Goal: Task Accomplishment & Management: Complete application form

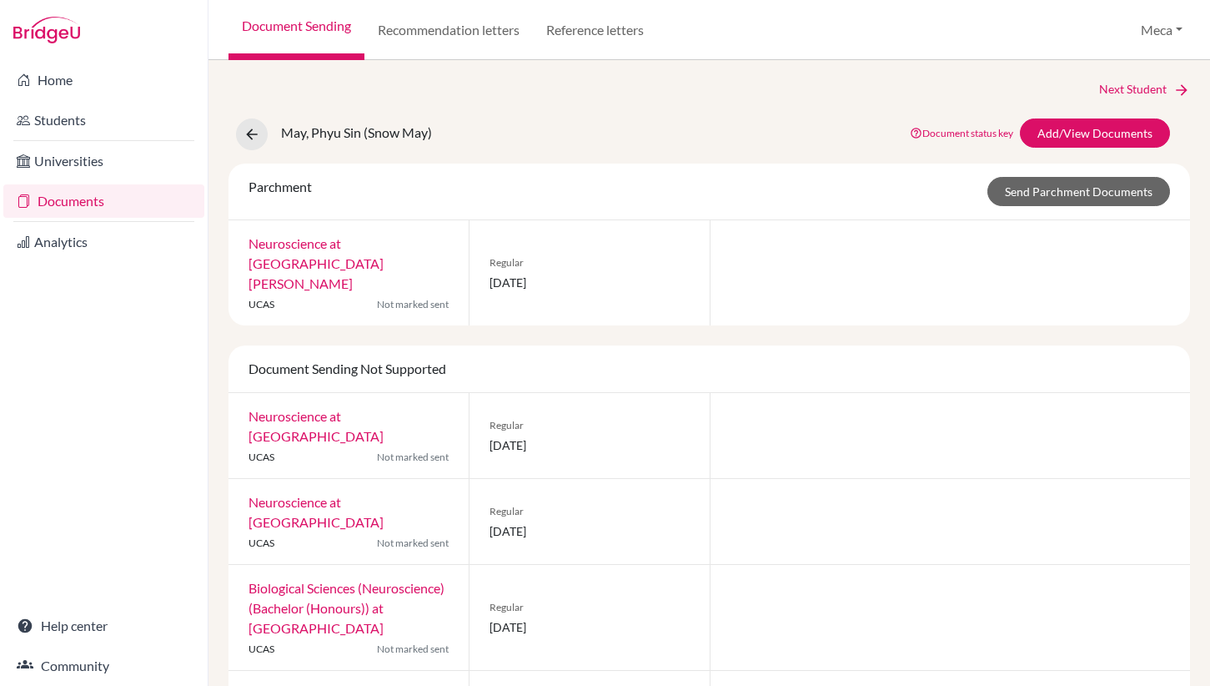
click at [55, 209] on link "Documents" at bounding box center [103, 200] width 201 height 33
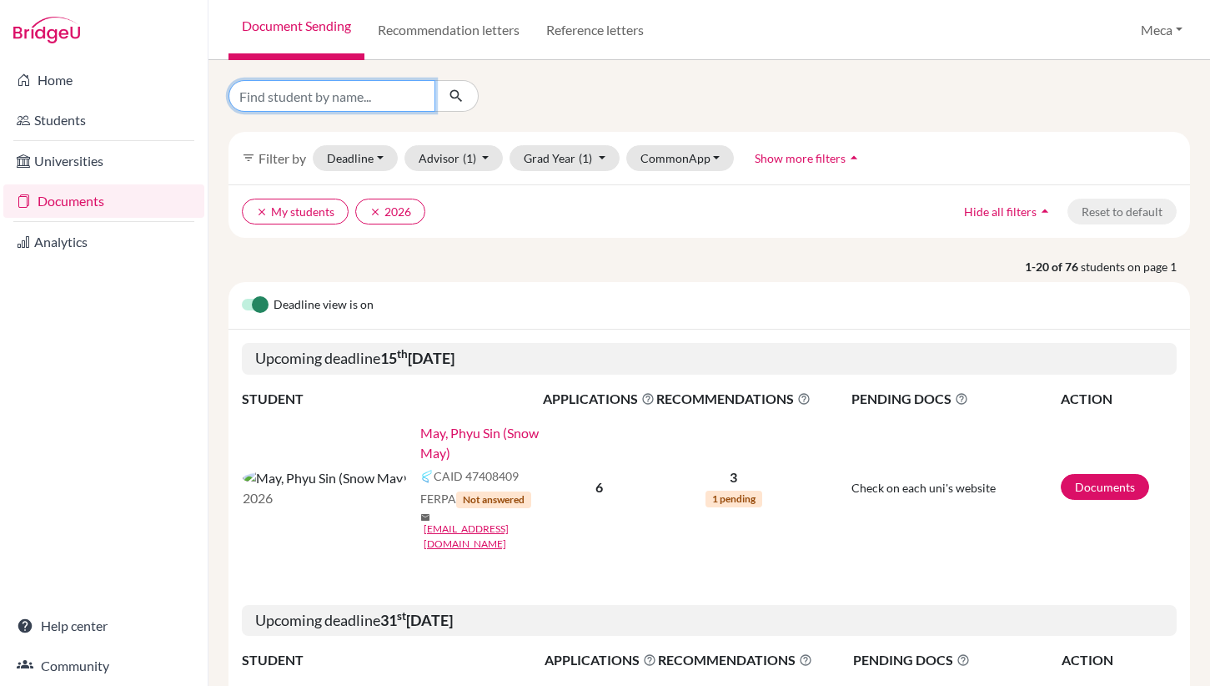
click at [364, 97] on input "Find student by name..." at bounding box center [332, 96] width 207 height 32
type input "[PERSON_NAME]"
click button "submit" at bounding box center [457, 96] width 44 height 32
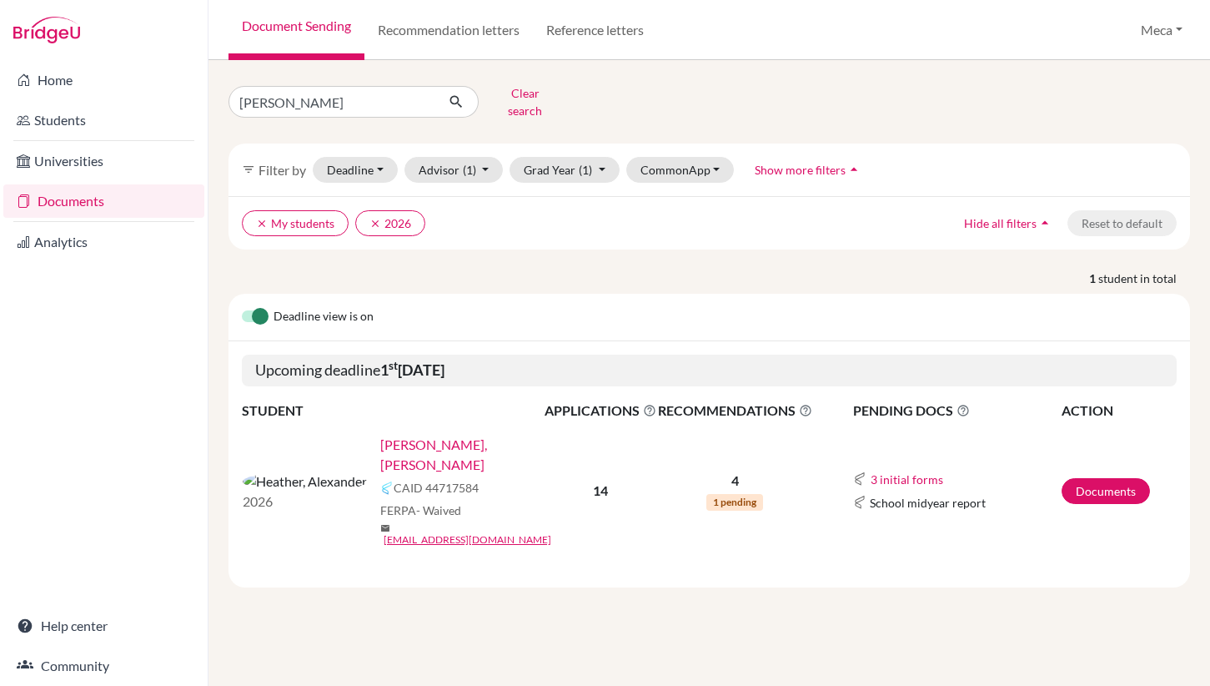
click at [380, 435] on link "[PERSON_NAME], [PERSON_NAME]" at bounding box center [467, 455] width 175 height 40
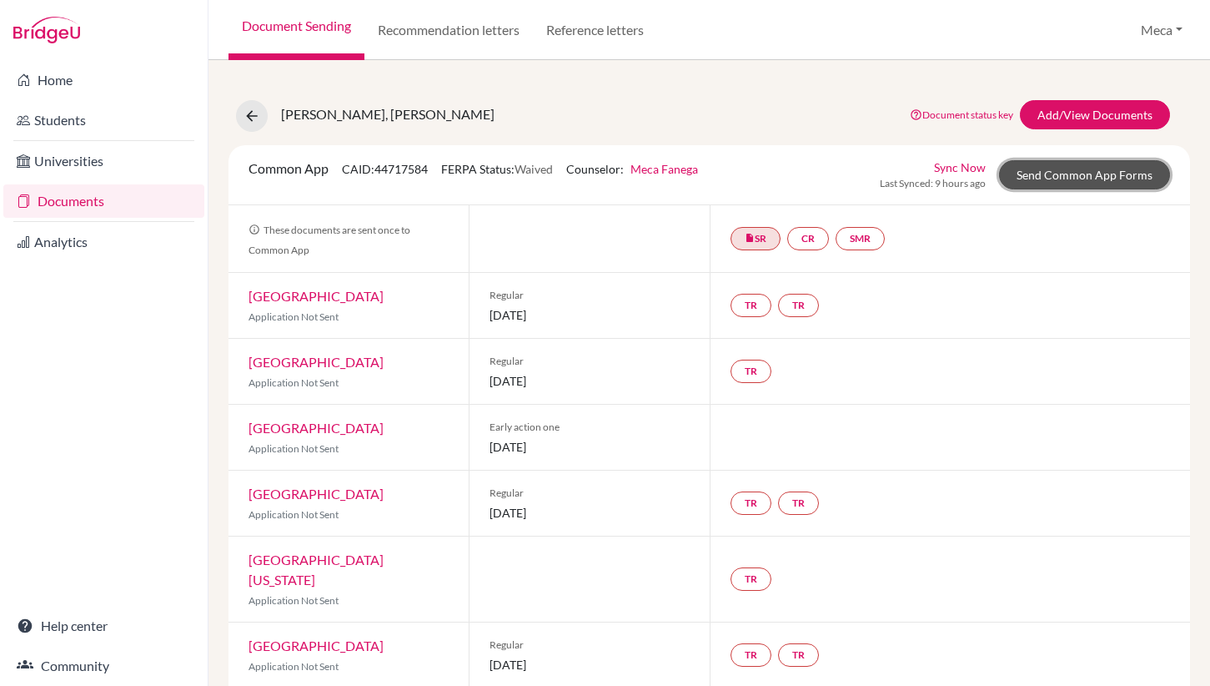
click at [1065, 178] on link "Send Common App Forms" at bounding box center [1084, 174] width 171 height 29
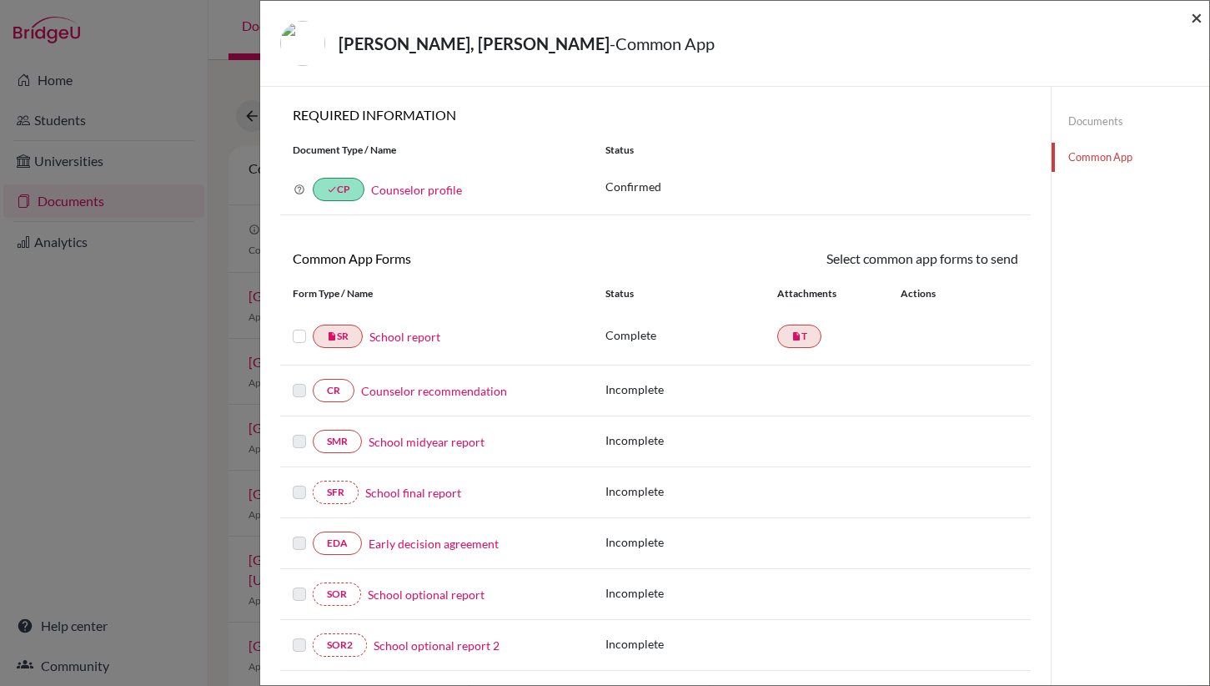
click at [1196, 18] on span "×" at bounding box center [1197, 17] width 12 height 24
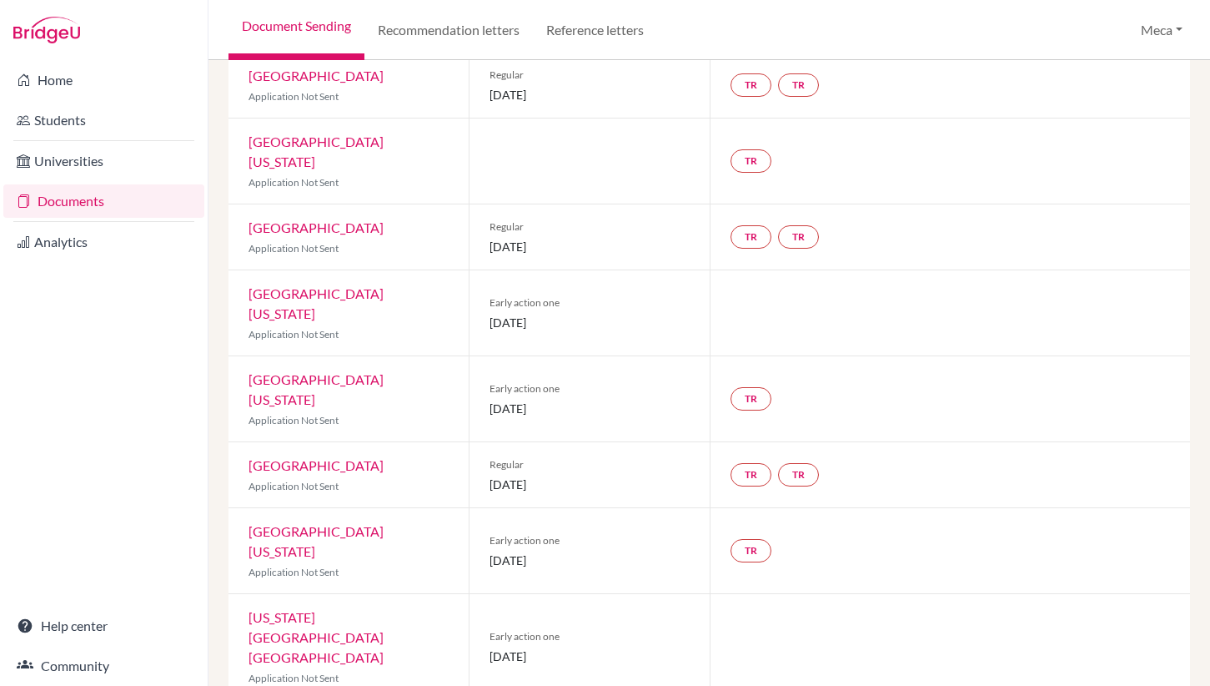
scroll to position [529, 0]
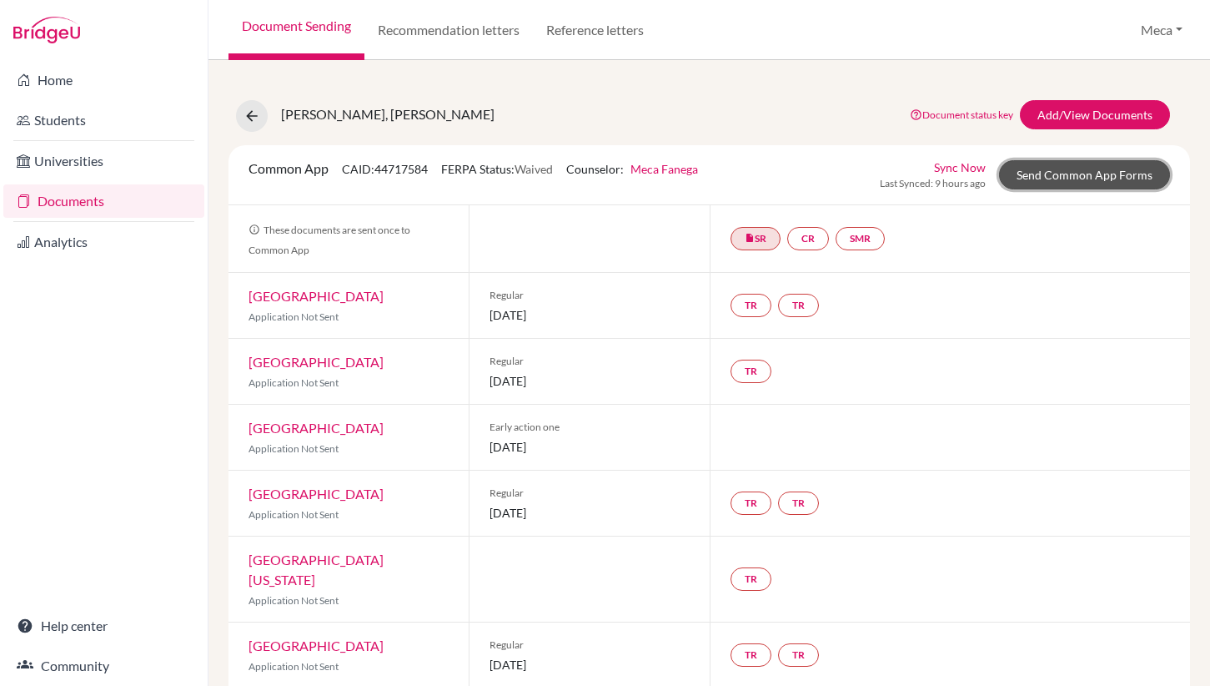
click at [1095, 173] on link "Send Common App Forms" at bounding box center [1084, 174] width 171 height 29
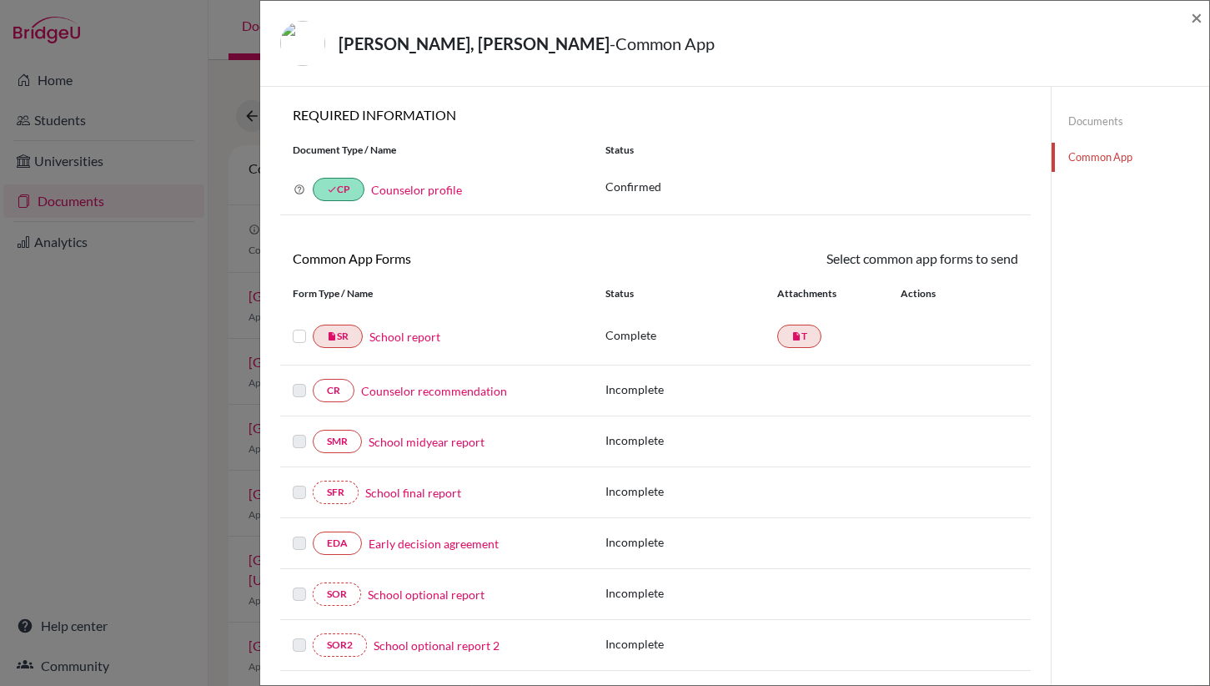
click at [401, 393] on link "Counselor recommendation" at bounding box center [434, 391] width 146 height 18
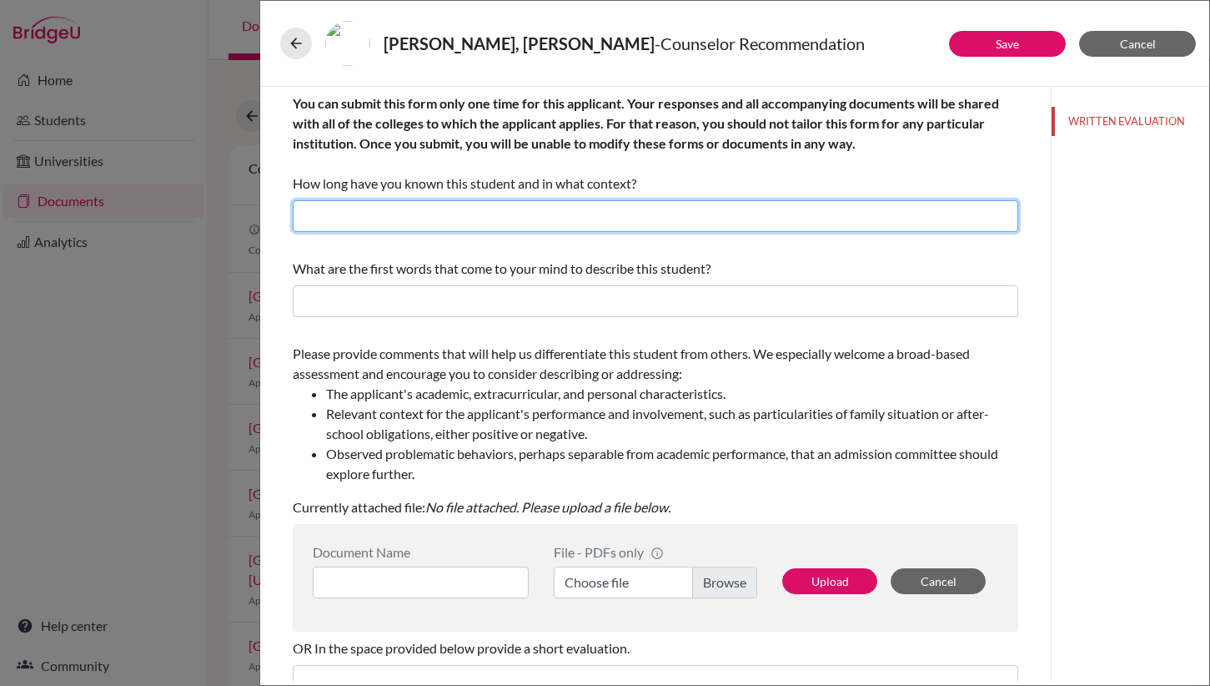
click at [526, 212] on input "text" at bounding box center [656, 216] width 726 height 32
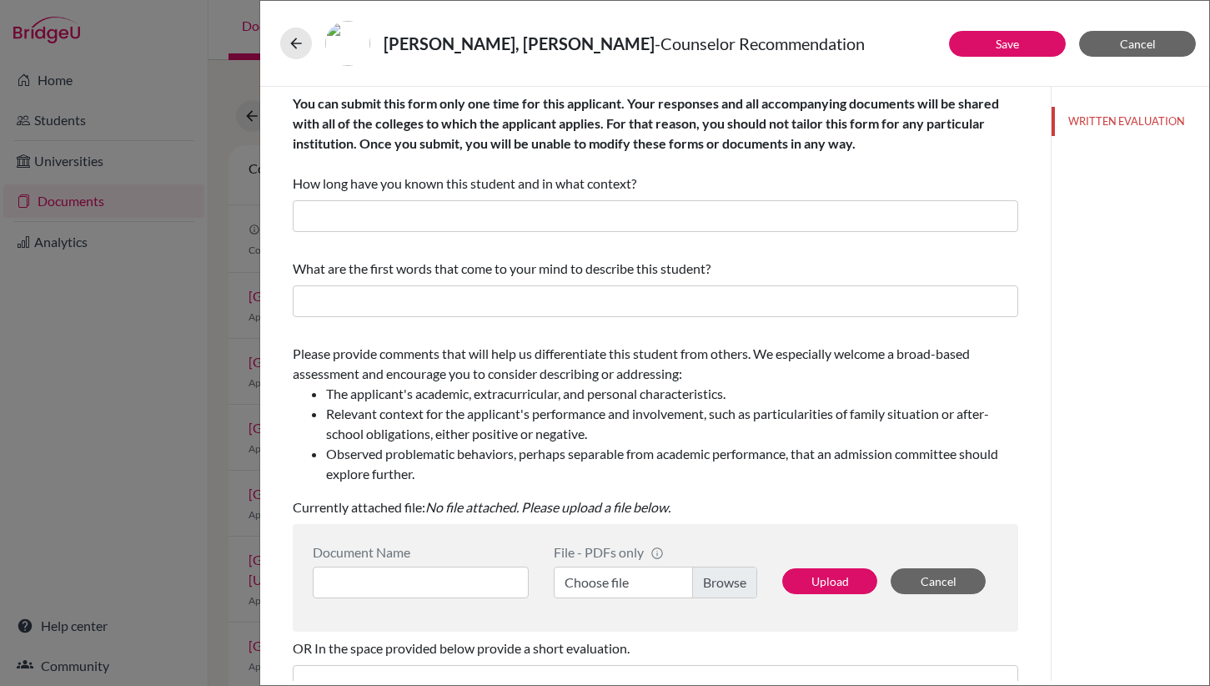
click at [831, 252] on div "What are the first words that come to your mind to describe this student?" at bounding box center [656, 288] width 726 height 72
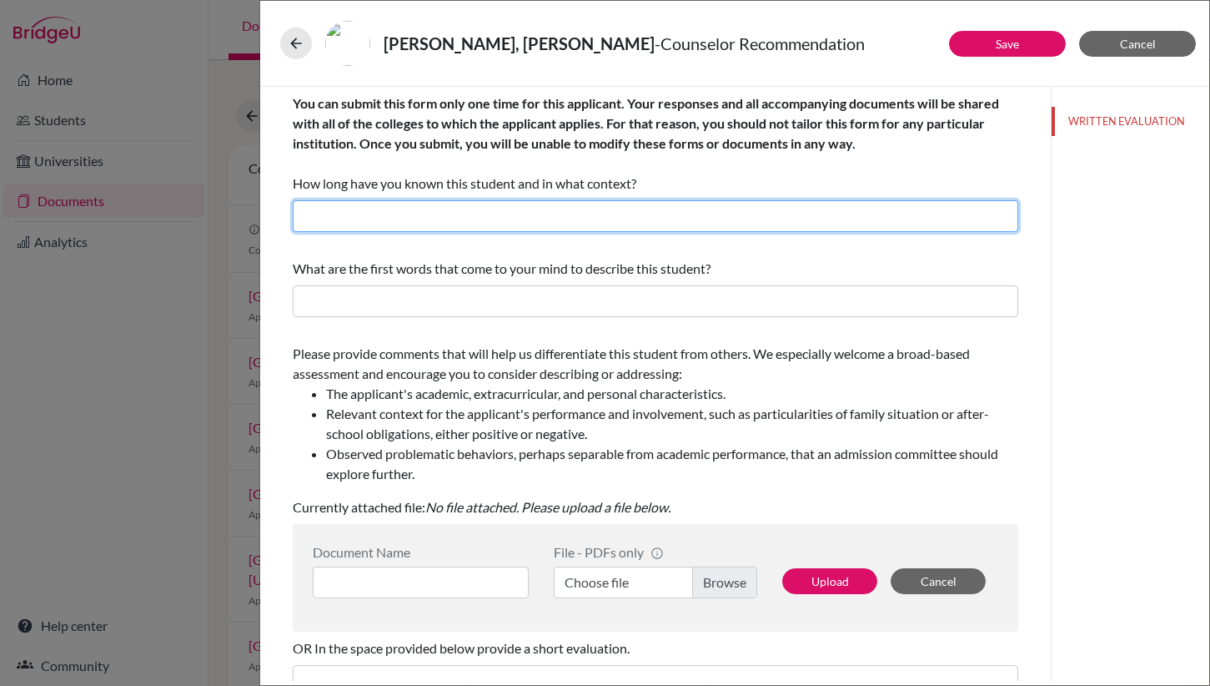
click at [411, 220] on input "text" at bounding box center [656, 216] width 726 height 32
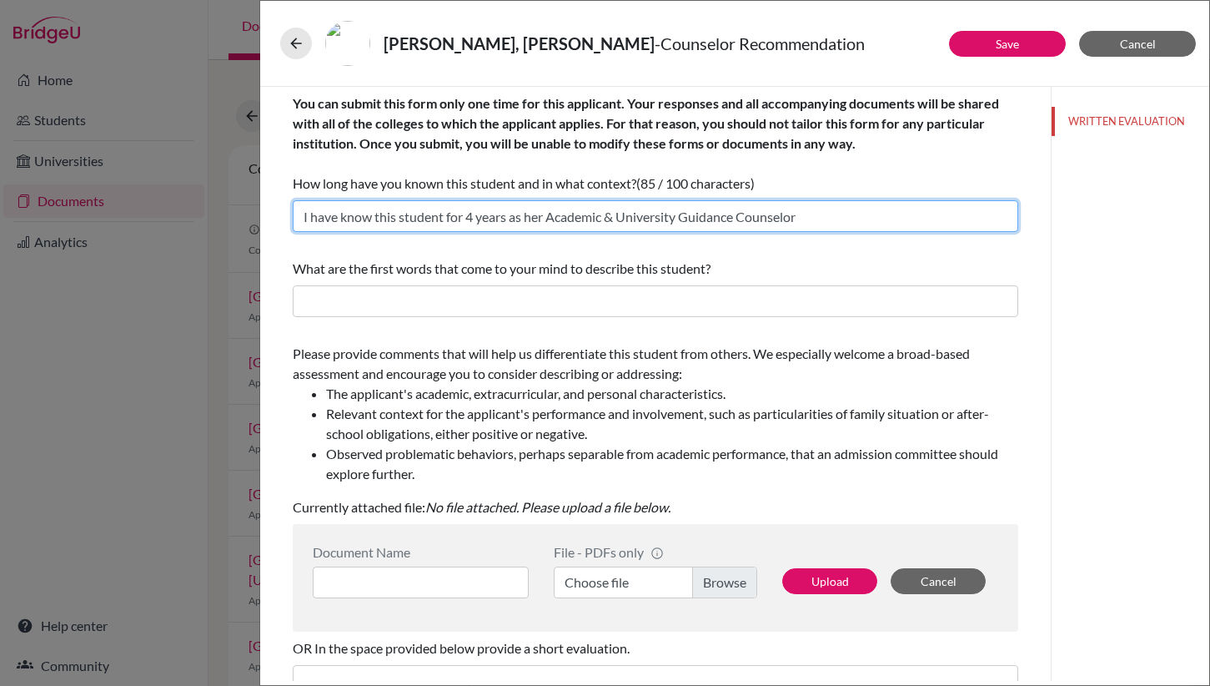
drag, startPoint x: 475, startPoint y: 216, endPoint x: 465, endPoint y: 216, distance: 10.0
click at [465, 216] on input "I have know this student for 4 years as her Academic & University Guidance Coun…" at bounding box center [656, 216] width 726 height 32
click at [544, 215] on input "I have know this student for 12 years as her Academic & University Guidance Cou…" at bounding box center [656, 216] width 726 height 32
type input "I have know this student for 12 years as his Academic & University Guidance Cou…"
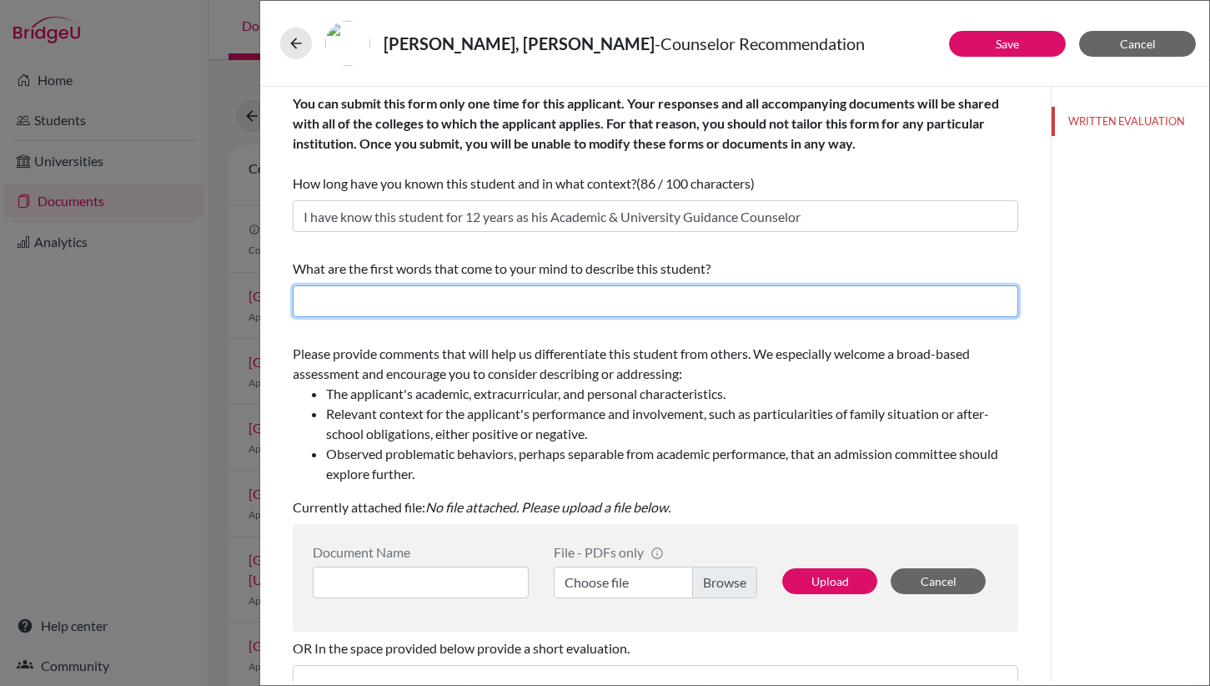
click at [466, 297] on input "text" at bounding box center [656, 301] width 726 height 32
type input "Diligent, adaptable, curious , resilient"
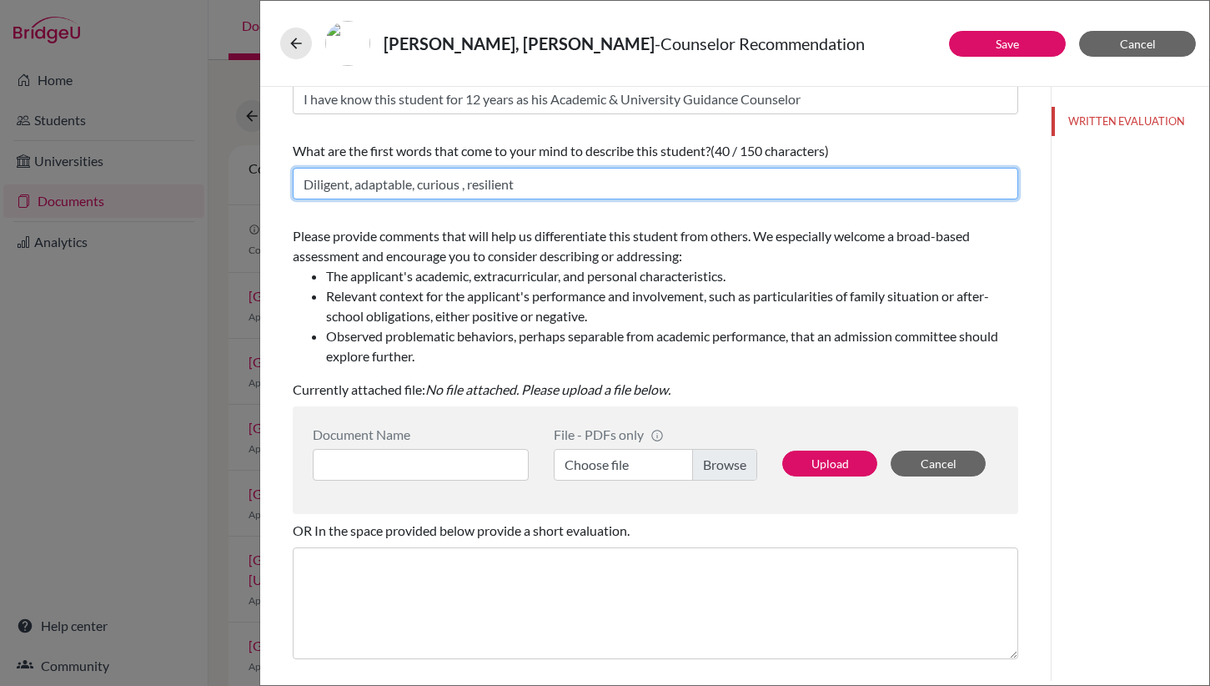
scroll to position [120, 0]
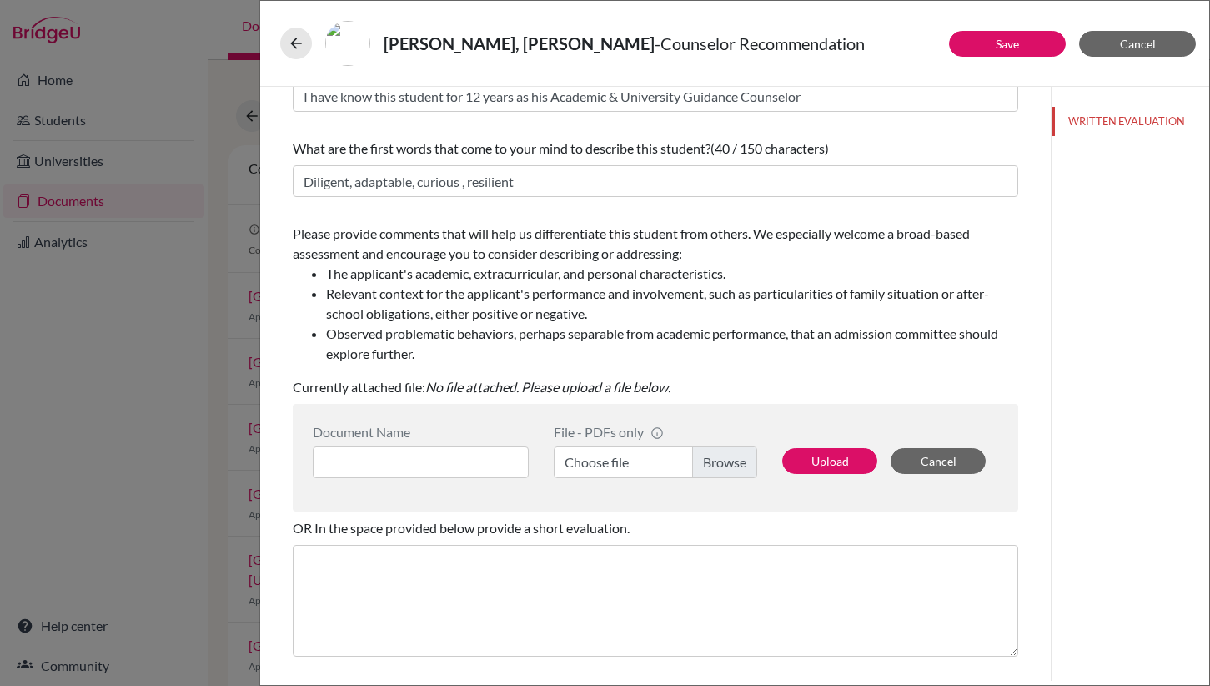
click at [718, 464] on label "Choose file" at bounding box center [656, 462] width 204 height 32
click at [718, 464] on input "Choose file" at bounding box center [656, 462] width 204 height 32
click at [484, 456] on input at bounding box center [421, 462] width 216 height 32
click at [472, 467] on input at bounding box center [421, 462] width 216 height 32
type input "R"
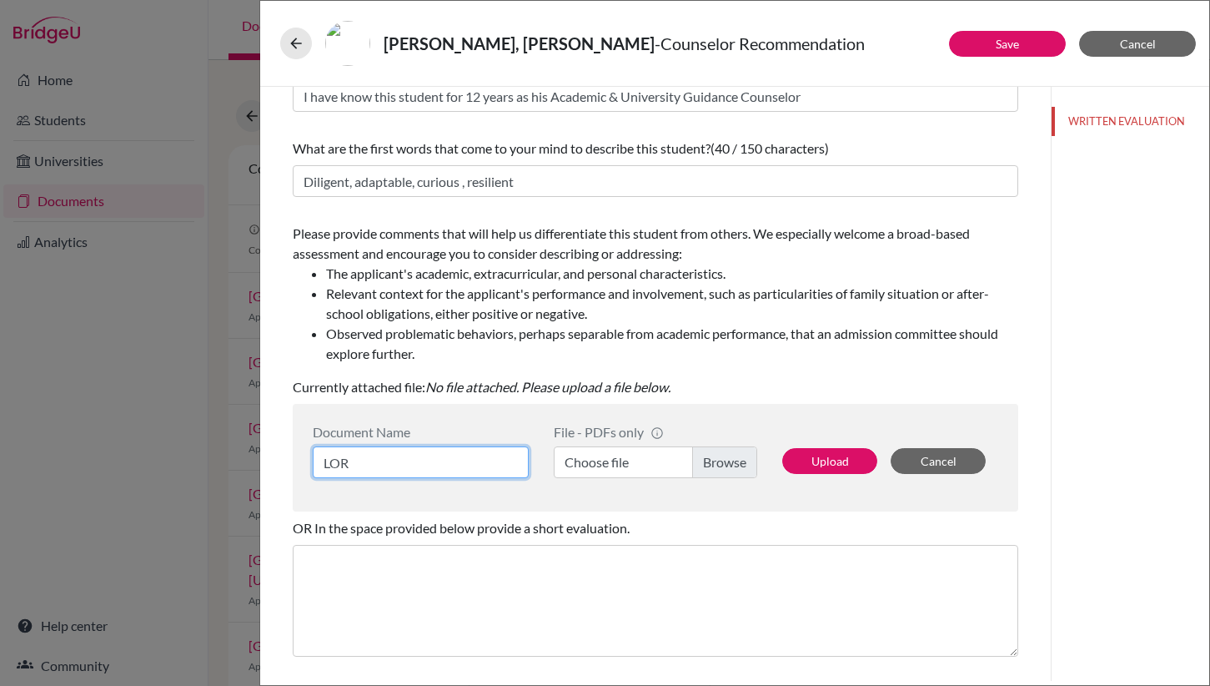
type input "LOR"
click at [722, 460] on label "Choose file" at bounding box center [656, 462] width 204 height 32
click at [722, 460] on input "Choose file" at bounding box center [656, 462] width 204 height 32
click at [462, 463] on input "LOR" at bounding box center [421, 462] width 216 height 32
click at [824, 460] on button "Upload" at bounding box center [829, 461] width 95 height 26
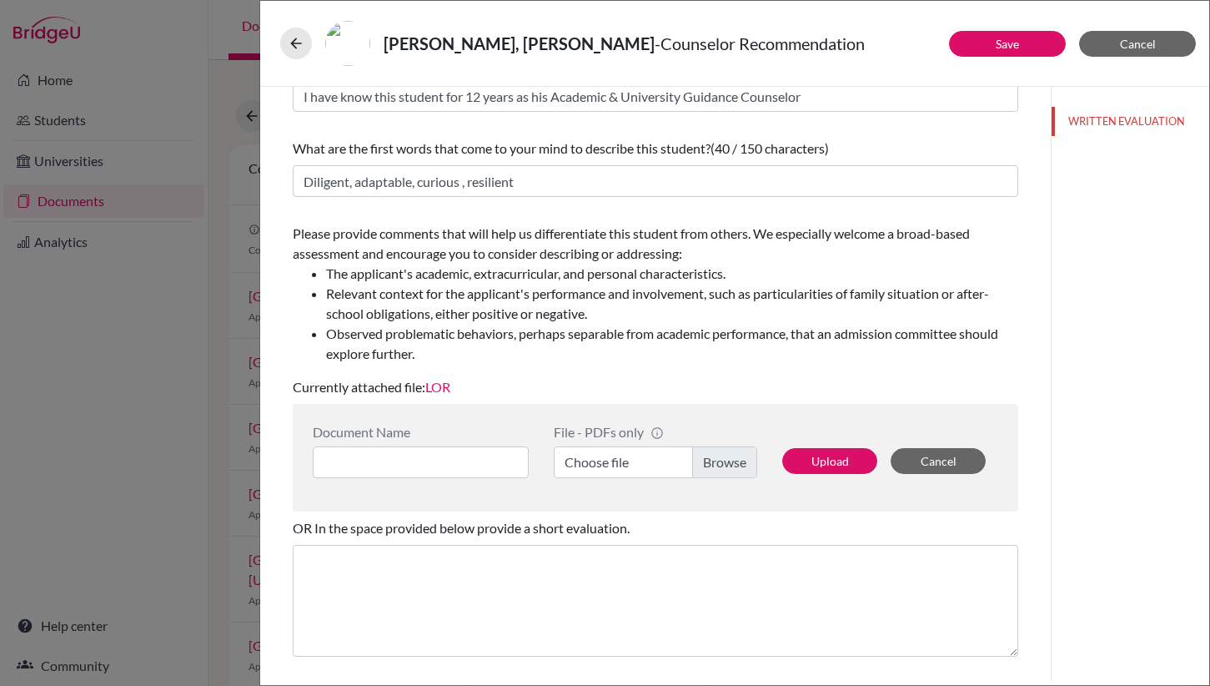
click at [442, 386] on link "LOR" at bounding box center [437, 387] width 25 height 16
click at [943, 459] on button "Cancel" at bounding box center [938, 461] width 95 height 26
click at [927, 464] on button "Cancel" at bounding box center [938, 461] width 95 height 26
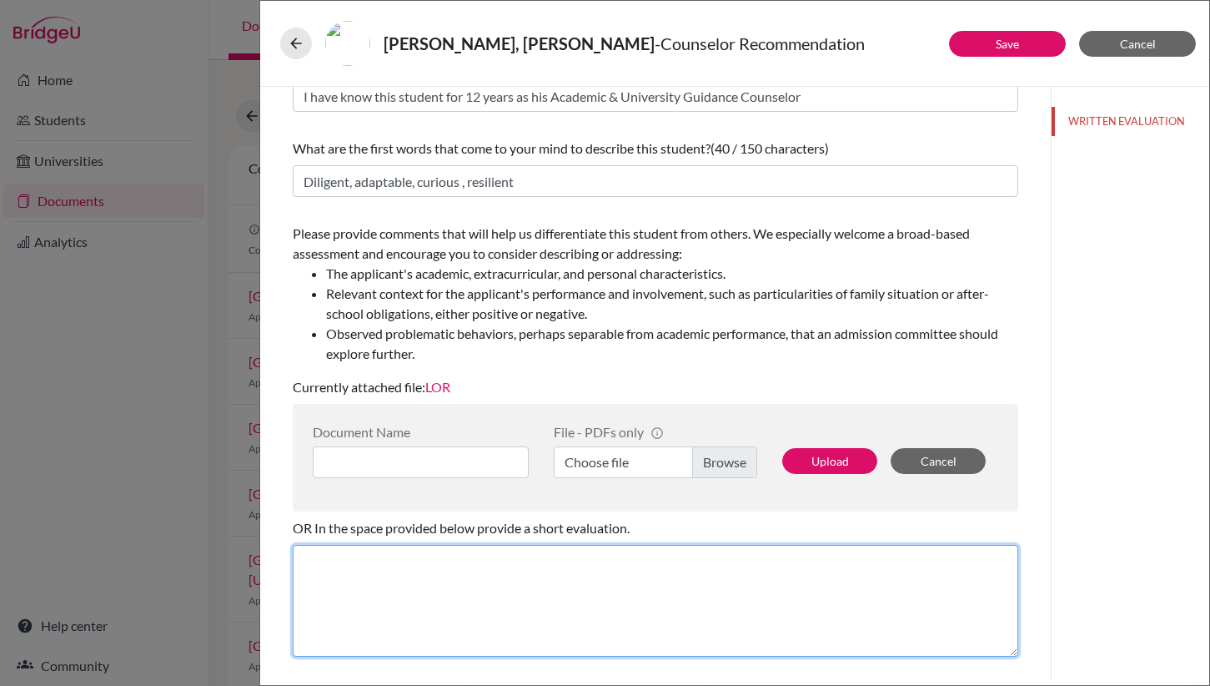
click at [773, 552] on textarea at bounding box center [656, 601] width 726 height 112
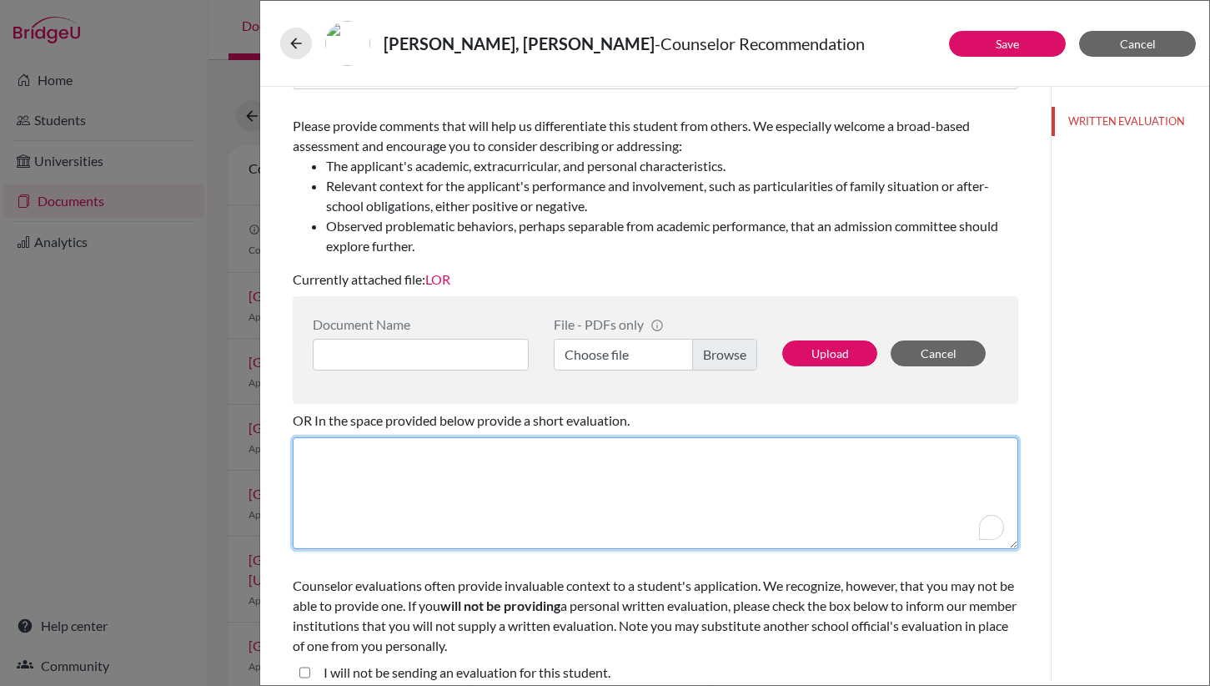
scroll to position [243, 0]
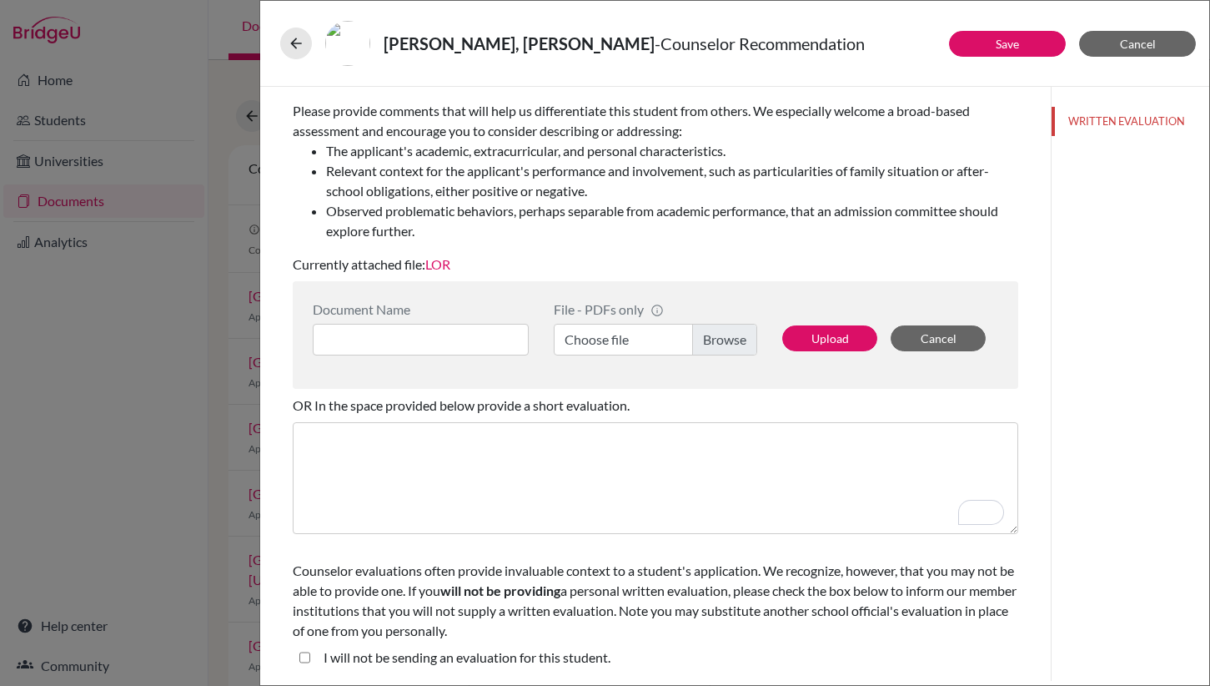
click at [304, 657] on student\ "I will not be sending an evaluation for this student." at bounding box center [304, 657] width 11 height 20
checkbox student\ "true"
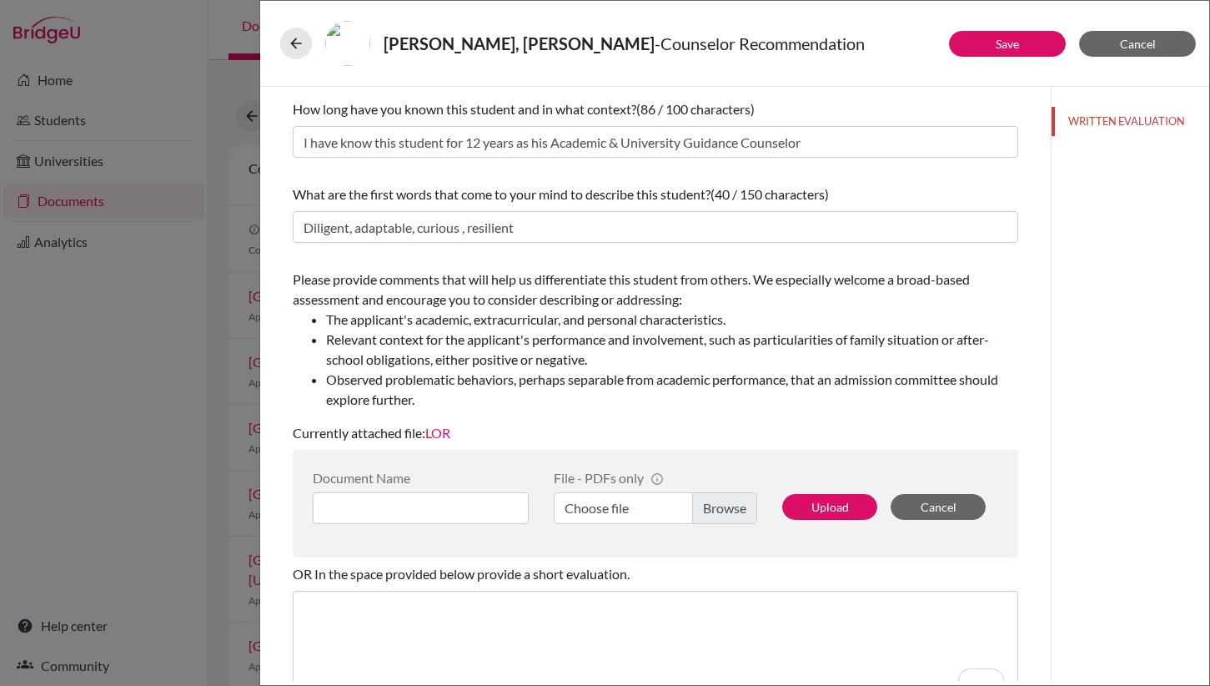
scroll to position [0, 0]
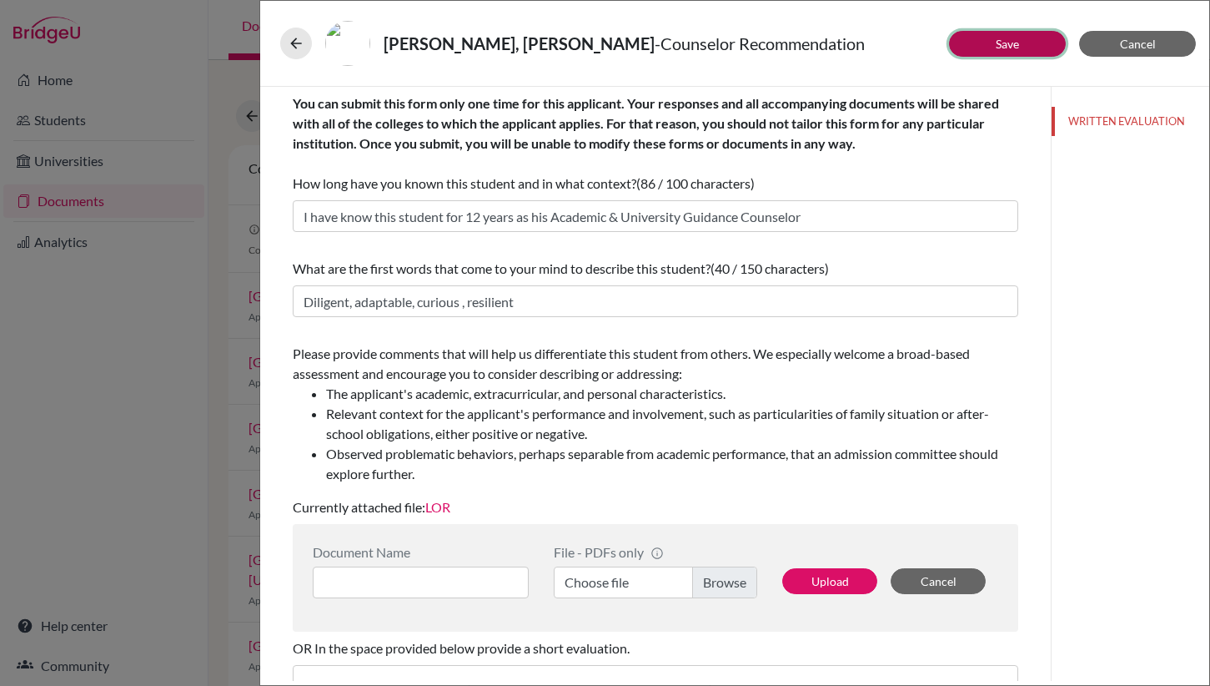
click at [1016, 40] on link "Save" at bounding box center [1007, 44] width 23 height 14
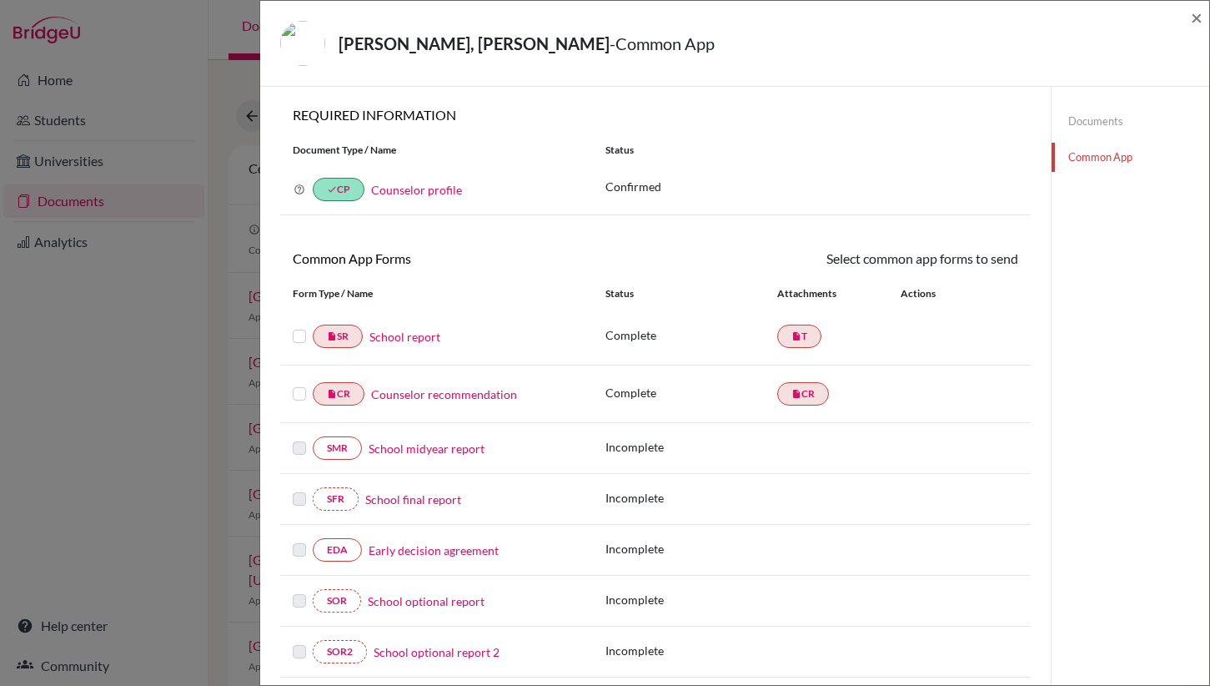
click at [301, 326] on label at bounding box center [299, 326] width 13 height 0
click at [0, 0] on input "checkbox" at bounding box center [0, 0] width 0 height 0
click at [299, 385] on label at bounding box center [299, 385] width 13 height 0
click at [0, 0] on input "checkbox" at bounding box center [0, 0] width 0 height 0
click at [972, 265] on icon at bounding box center [970, 260] width 13 height 13
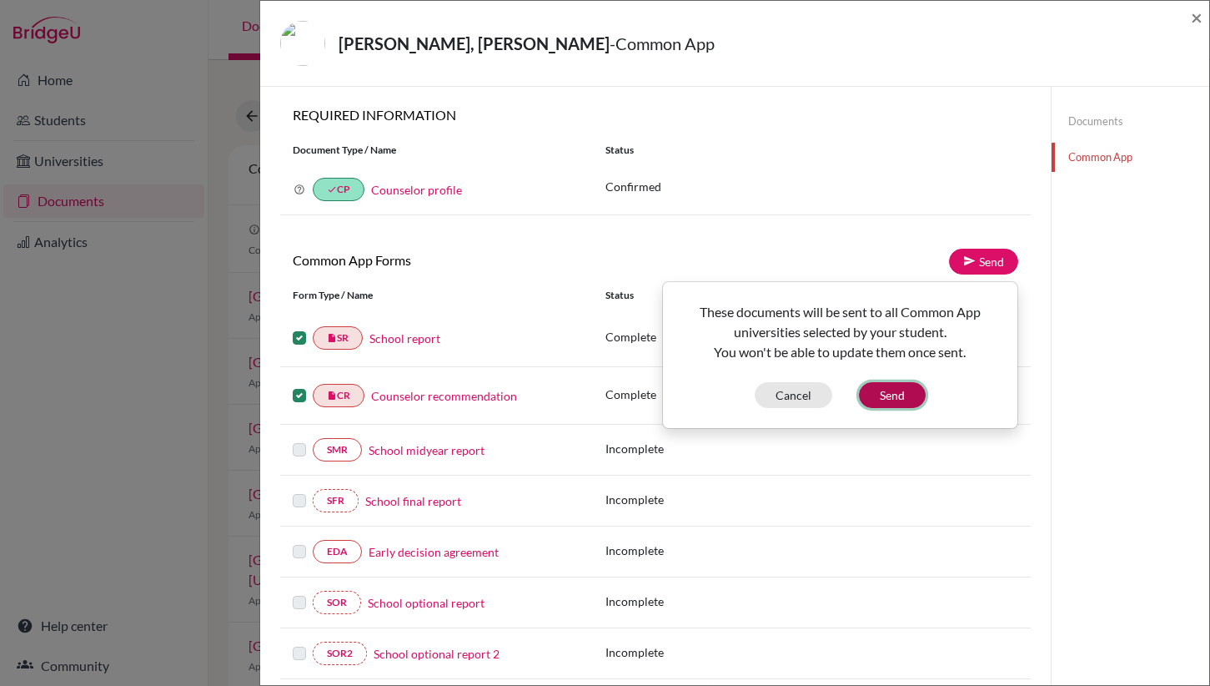
click at [891, 392] on button "Send" at bounding box center [892, 395] width 67 height 26
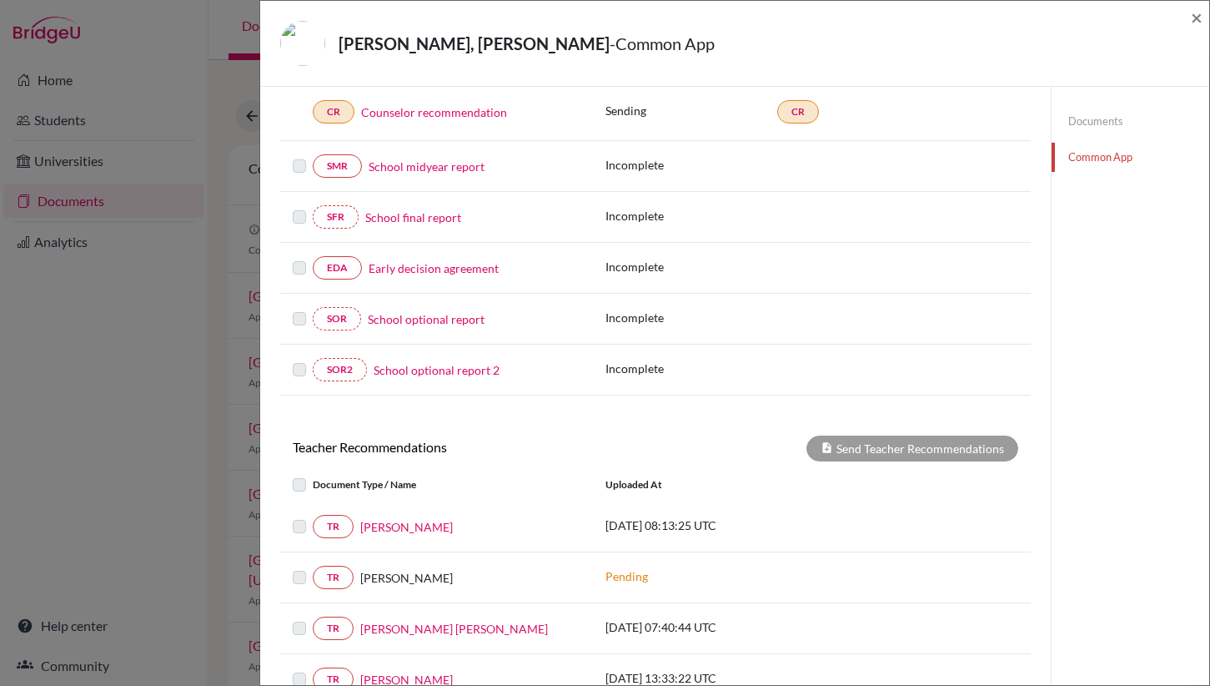
scroll to position [289, 0]
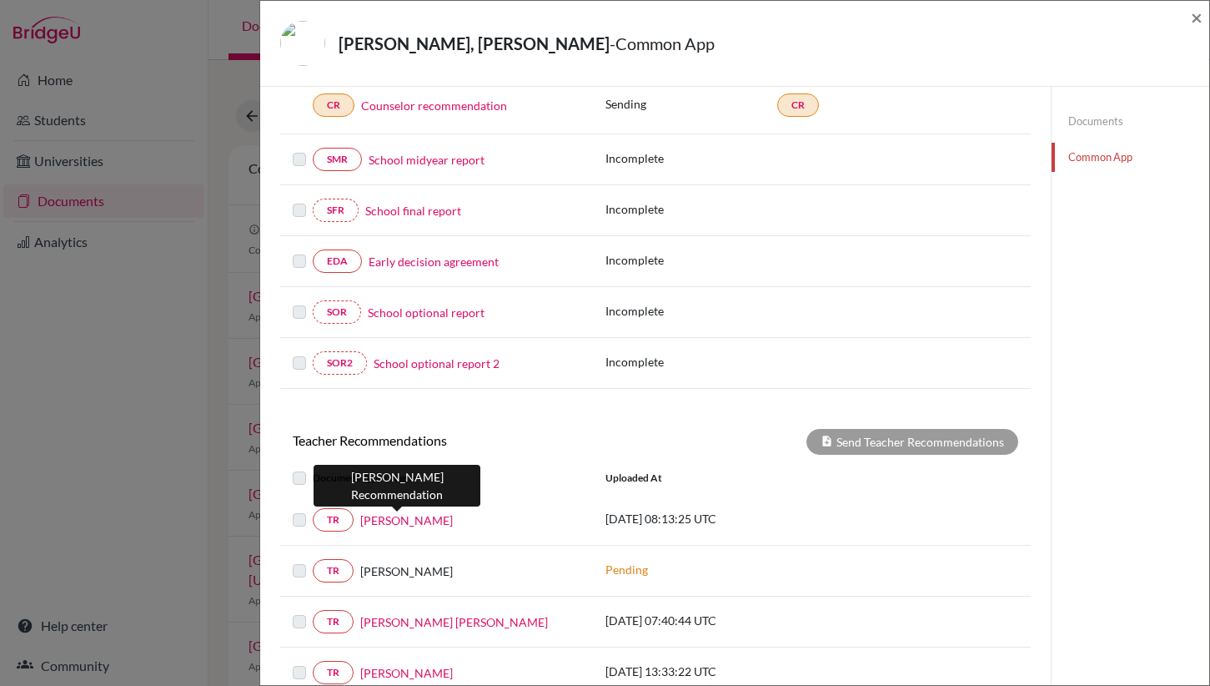
click at [400, 520] on link "Gregory Byers" at bounding box center [406, 520] width 93 height 18
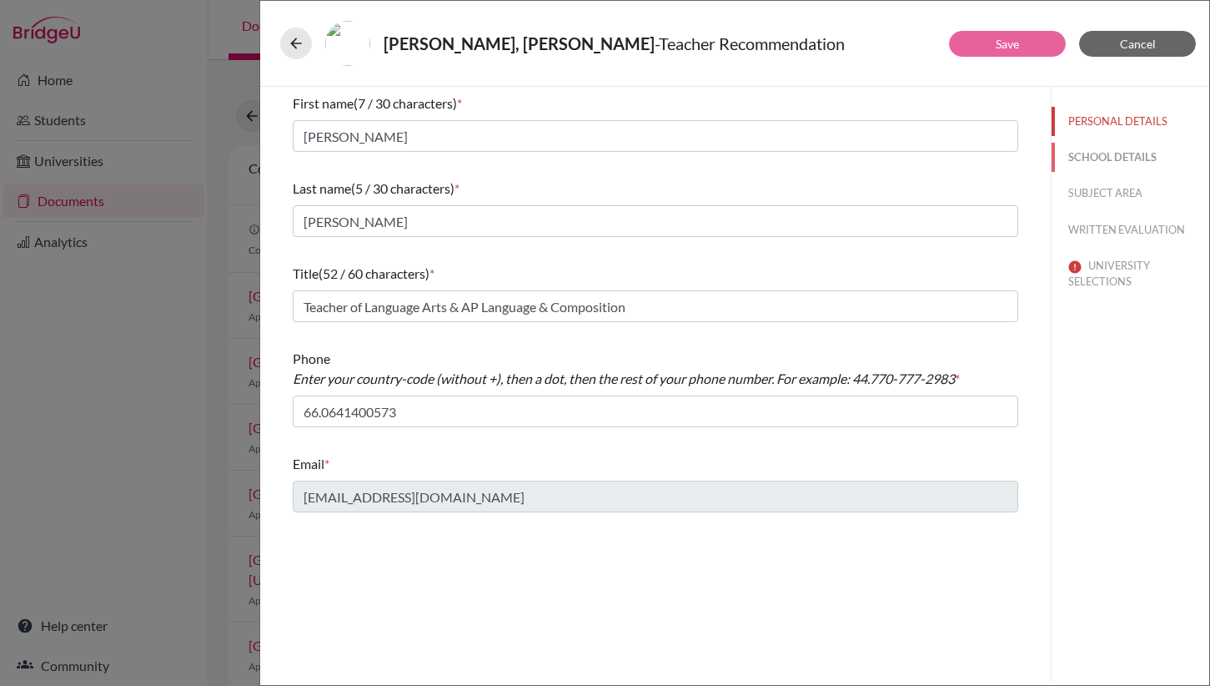
click at [1085, 153] on button "SCHOOL DETAILS" at bounding box center [1131, 157] width 158 height 29
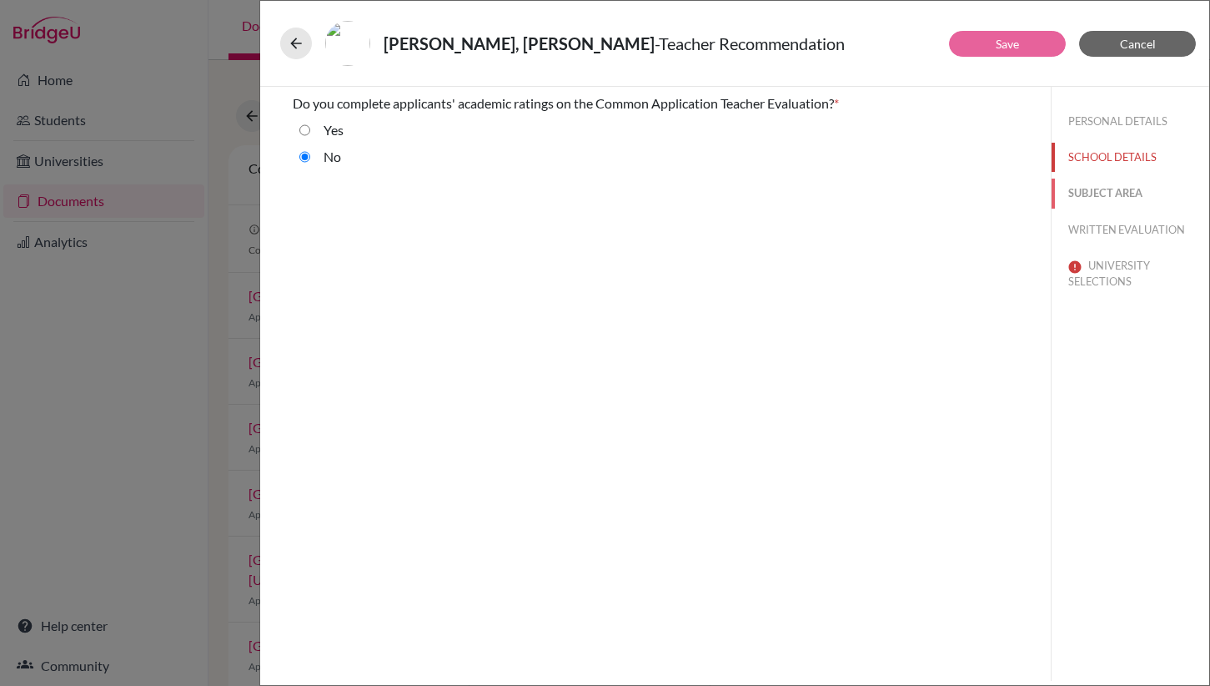
click at [1087, 198] on button "SUBJECT AREA" at bounding box center [1131, 193] width 158 height 29
select select "1"
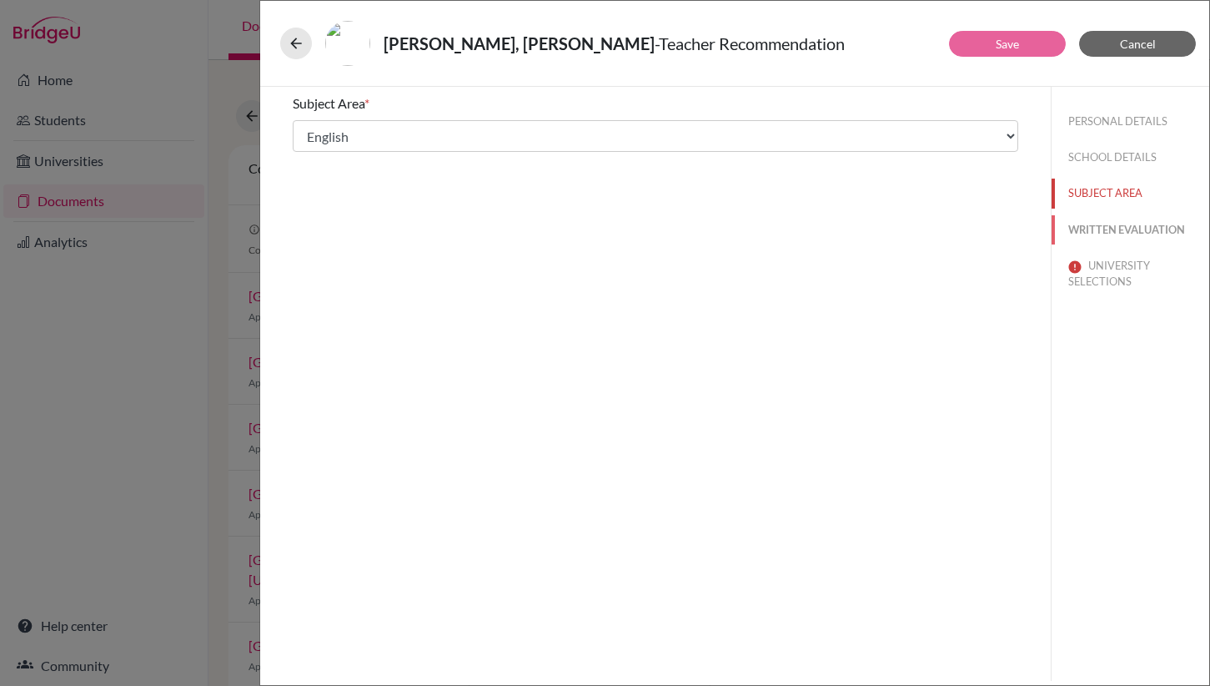
click at [1093, 233] on button "WRITTEN EVALUATION" at bounding box center [1131, 229] width 158 height 29
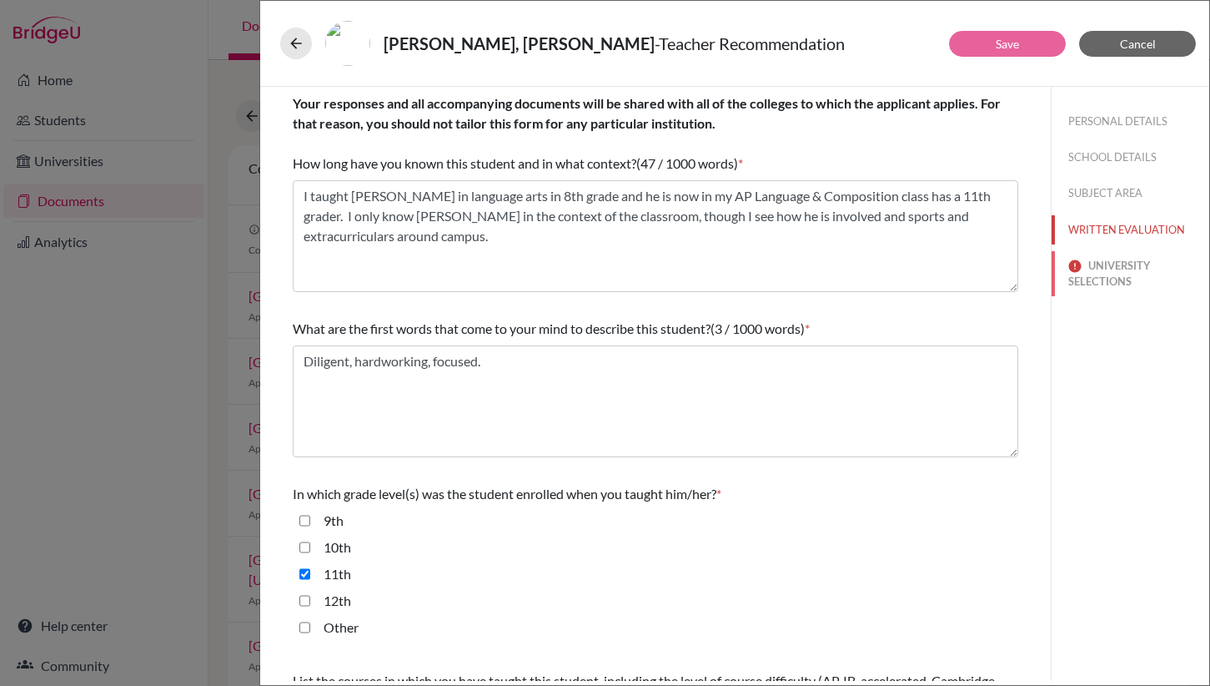
click at [1094, 269] on button "UNIVERSITY SELECTIONS" at bounding box center [1131, 273] width 158 height 45
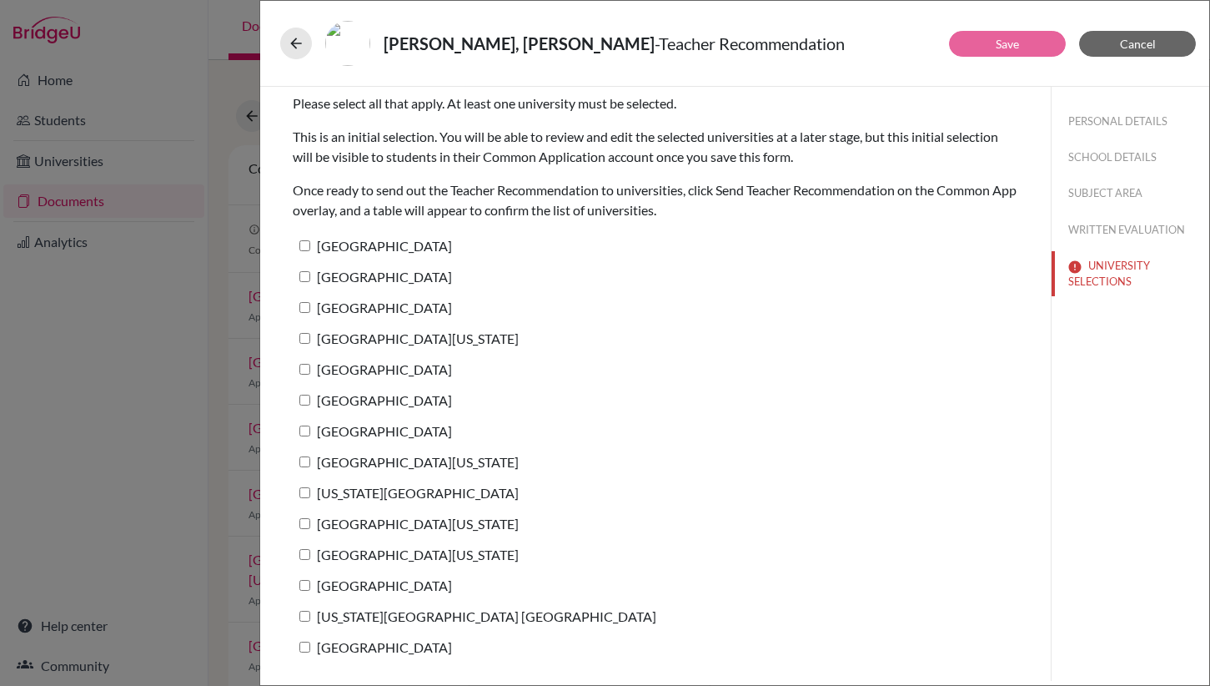
click at [300, 434] on input "Duke University" at bounding box center [304, 430] width 11 height 11
checkbox input "true"
click at [1004, 44] on link "Save" at bounding box center [1007, 44] width 23 height 14
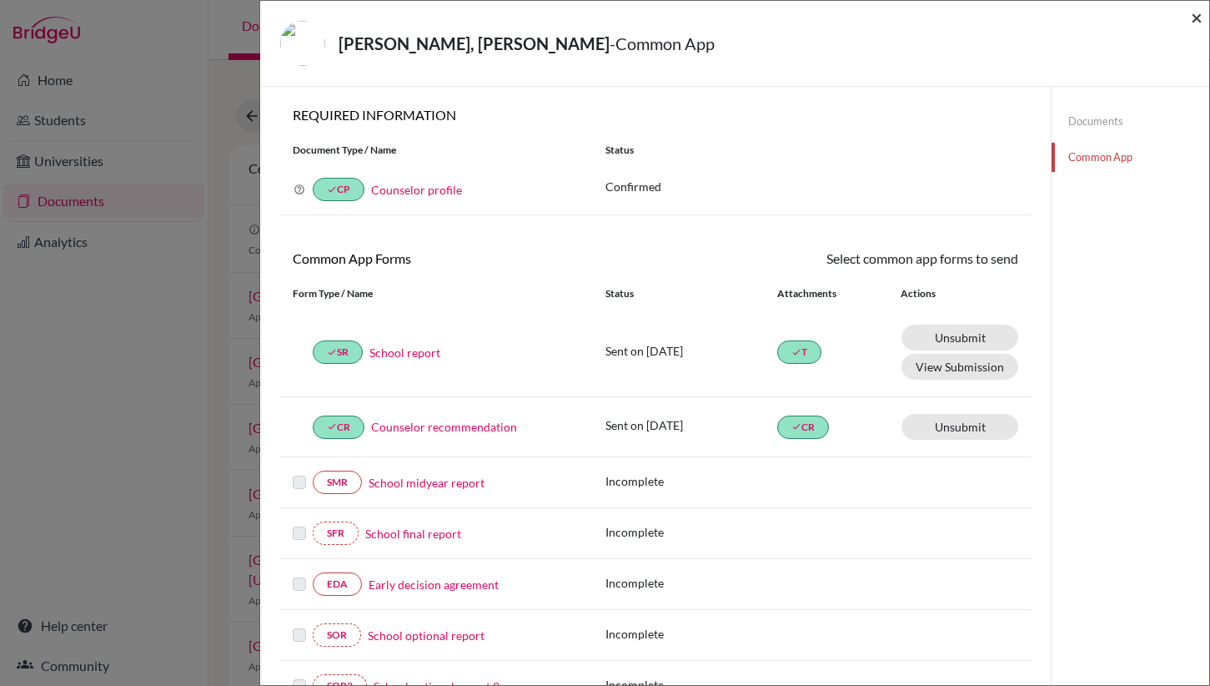
click at [1197, 18] on span "×" at bounding box center [1197, 17] width 12 height 24
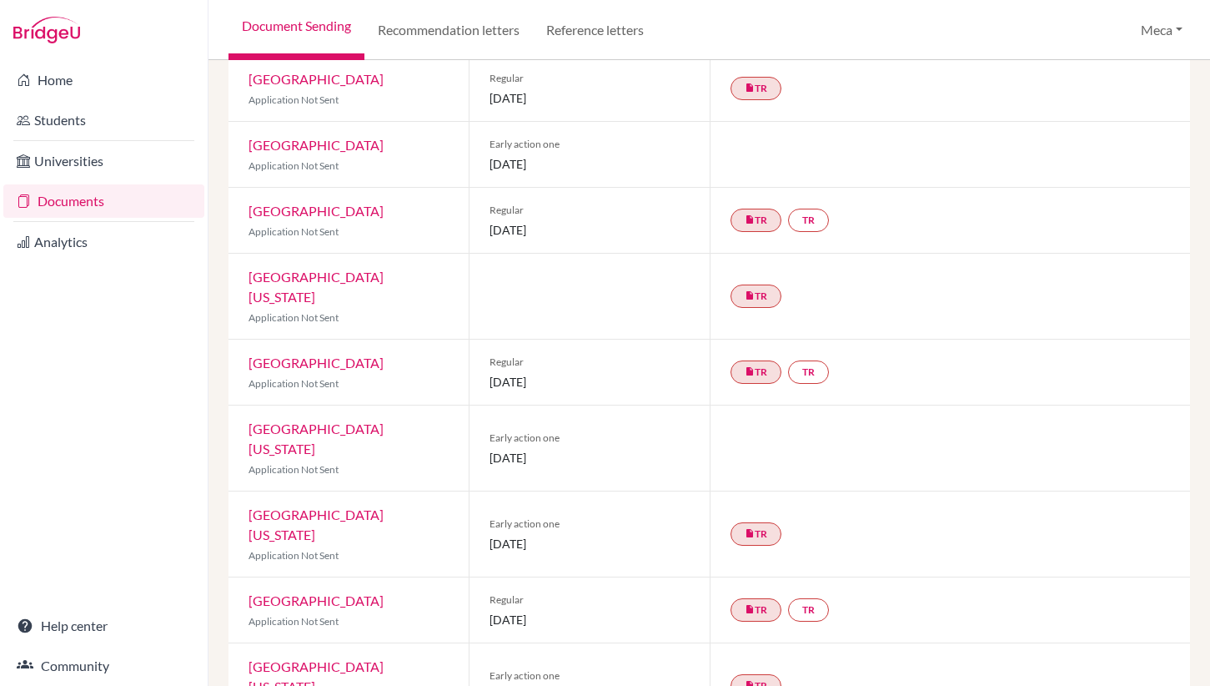
scroll to position [529, 0]
